Goal: Task Accomplishment & Management: Use online tool/utility

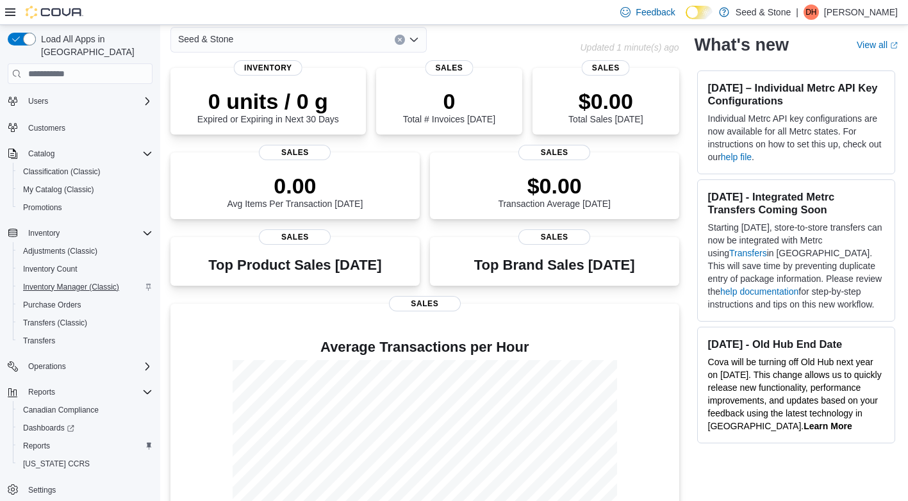
scroll to position [135, 0]
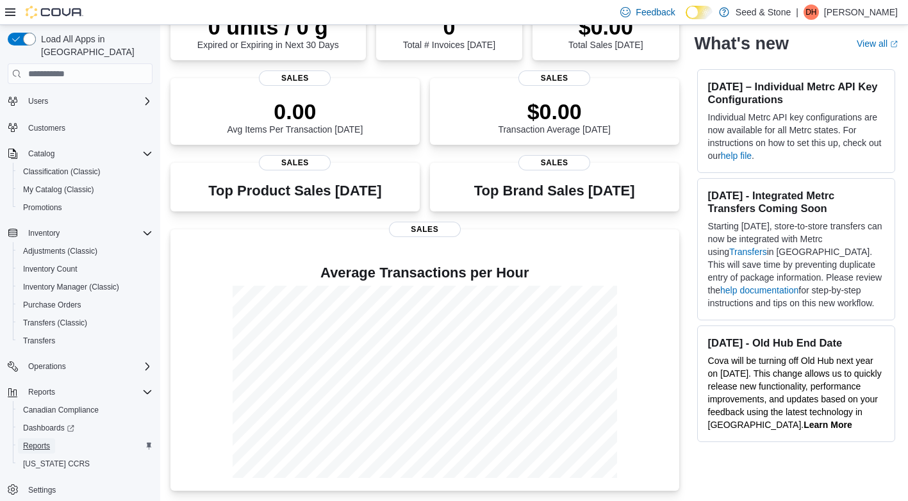
click at [38, 441] on span "Reports" at bounding box center [36, 446] width 27 height 10
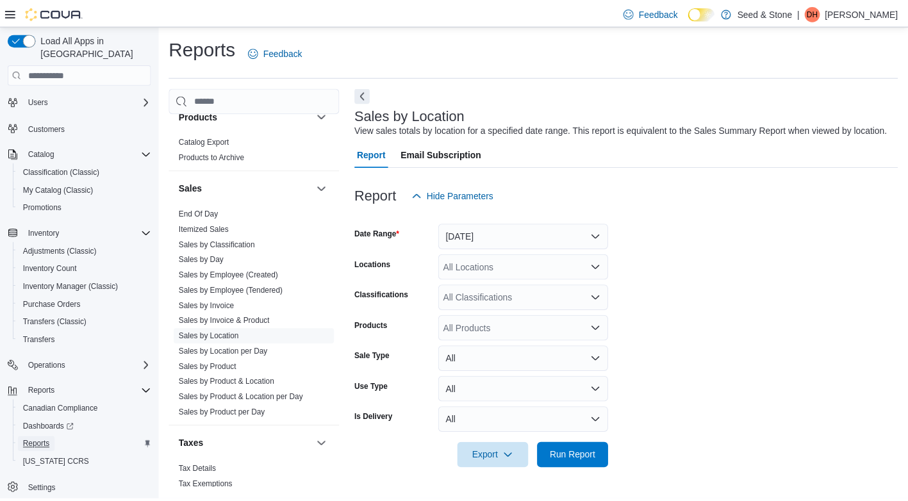
scroll to position [1009, 0]
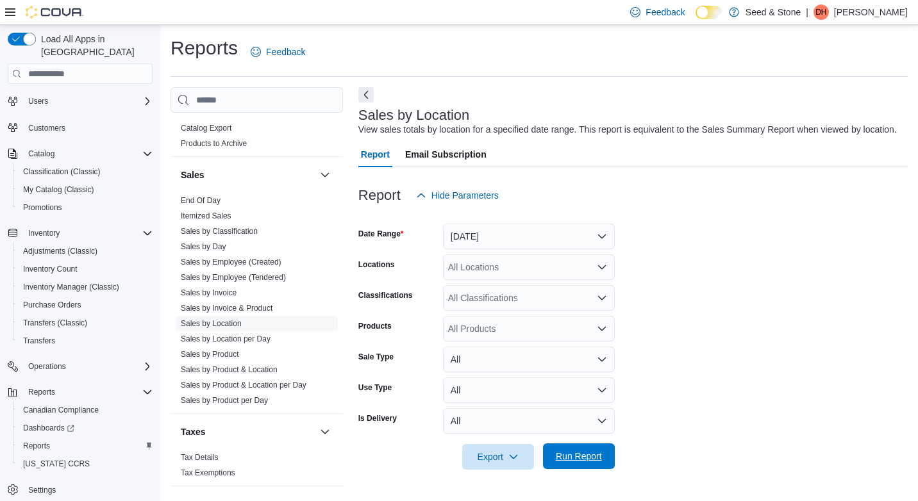
click at [577, 454] on span "Run Report" at bounding box center [579, 456] width 46 height 13
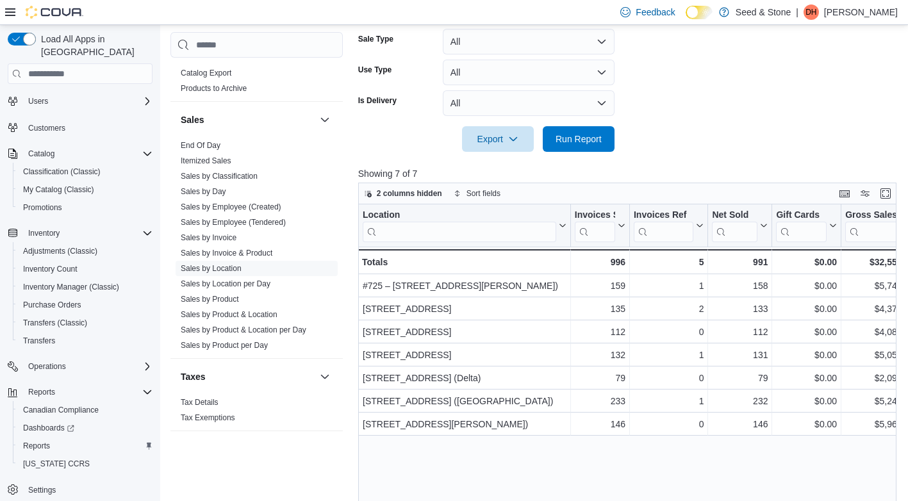
scroll to position [384, 0]
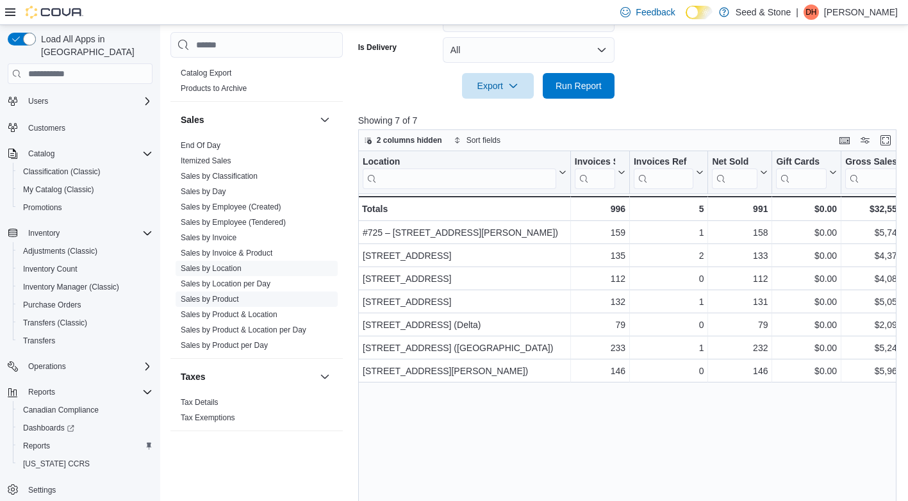
click at [221, 295] on link "Sales by Product" at bounding box center [210, 299] width 58 height 9
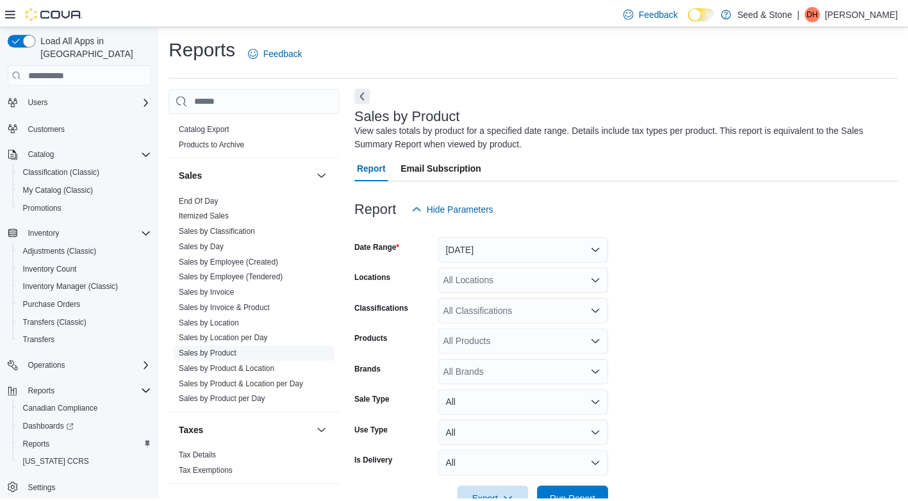
scroll to position [38, 0]
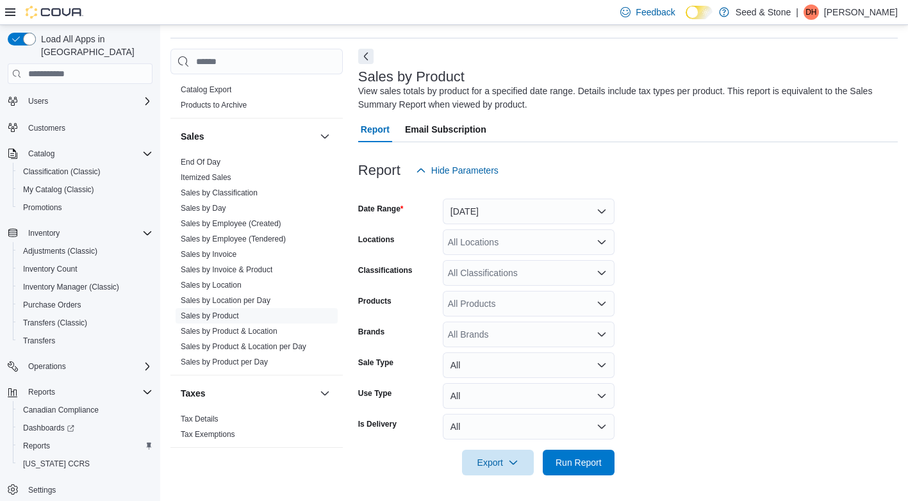
click at [572, 247] on div "All Locations" at bounding box center [529, 242] width 172 height 26
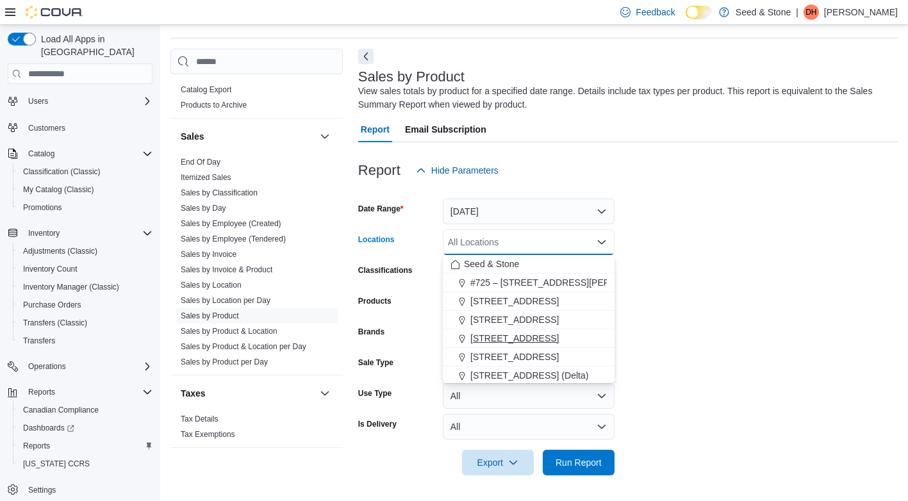
scroll to position [58, 0]
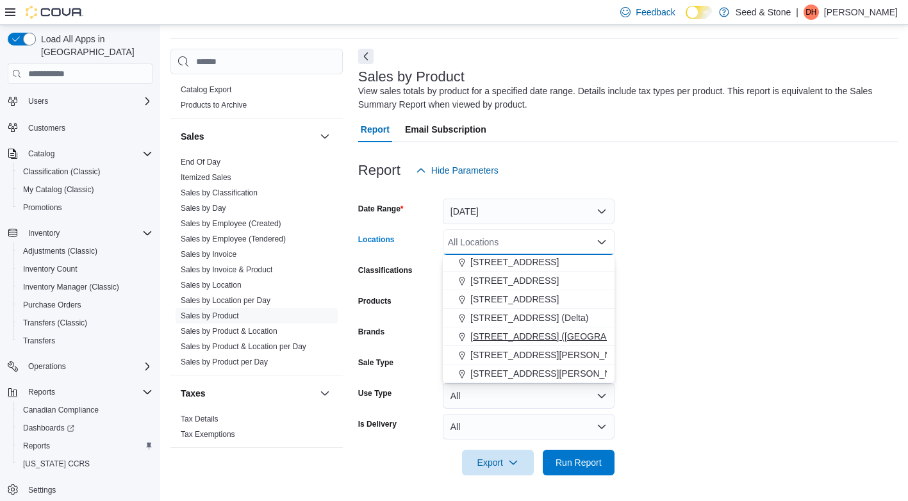
click at [503, 334] on span "616 Fort St. (Bay Centre)" at bounding box center [565, 336] width 190 height 13
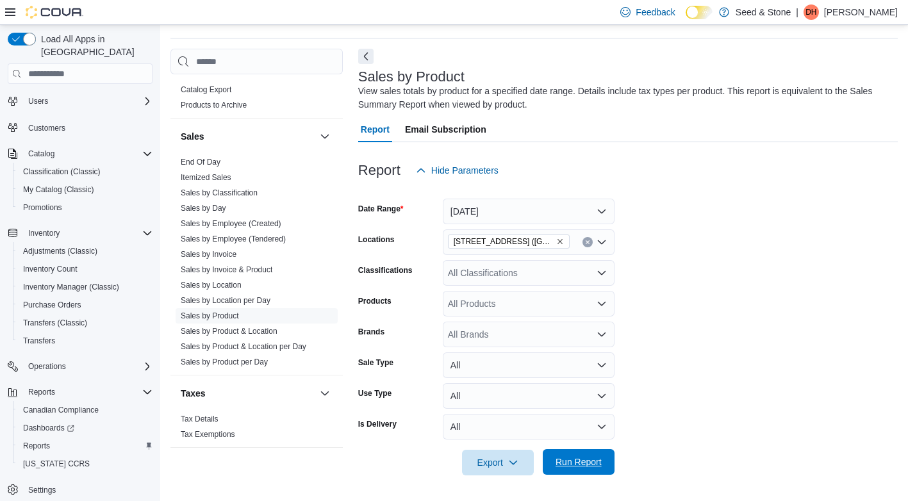
click at [576, 456] on span "Run Report" at bounding box center [578, 462] width 56 height 26
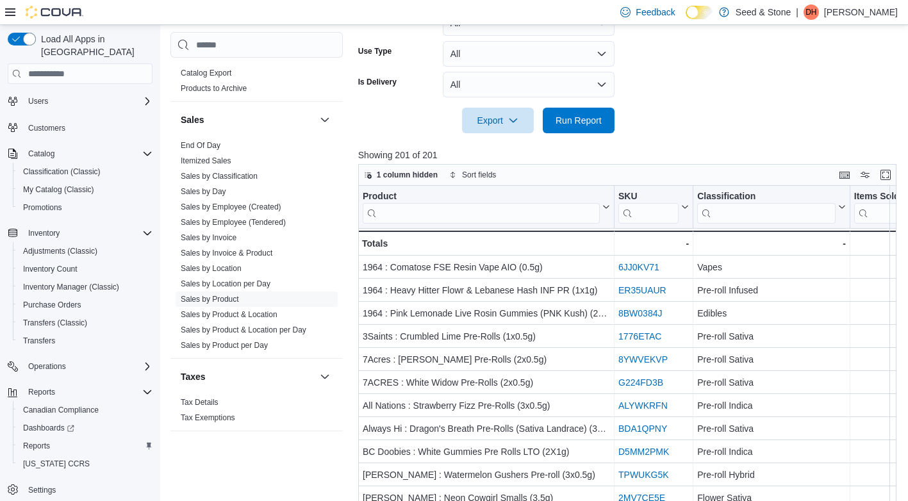
scroll to position [359, 0]
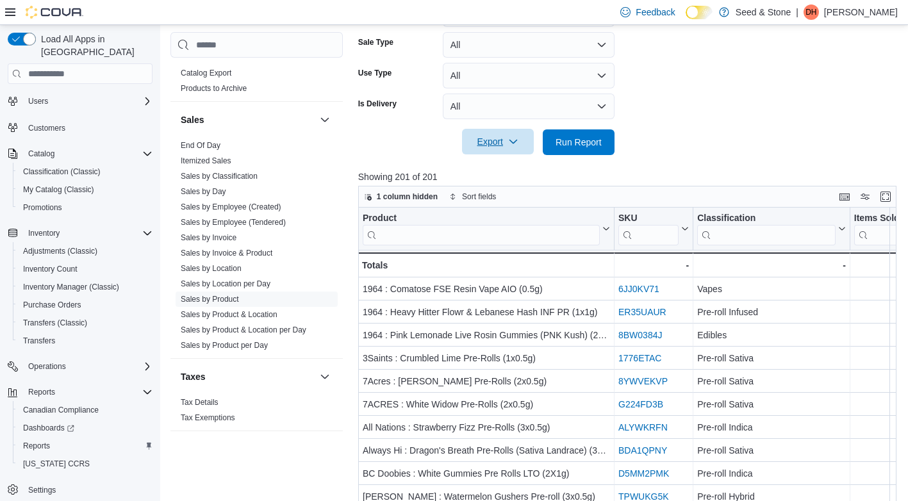
click at [492, 142] on span "Export" at bounding box center [498, 142] width 56 height 26
click at [491, 165] on span "Export to Excel" at bounding box center [500, 168] width 58 height 10
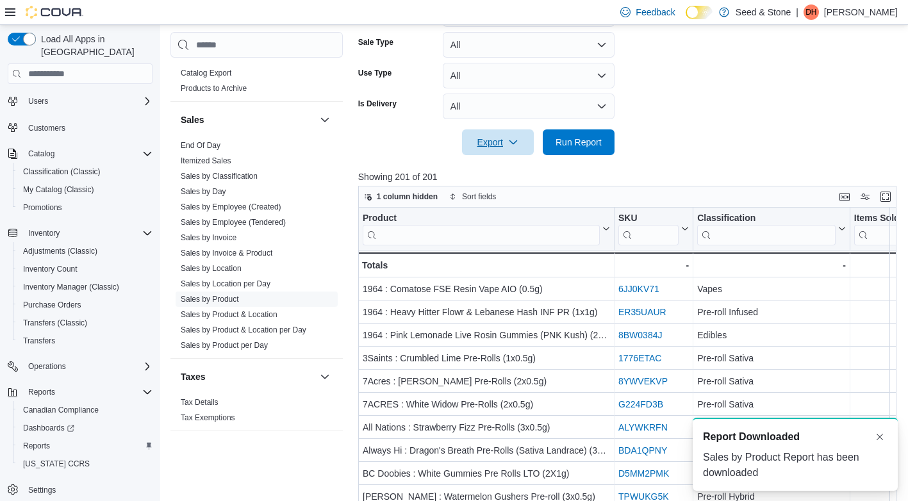
scroll to position [0, 0]
